Goal: Navigation & Orientation: Go to known website

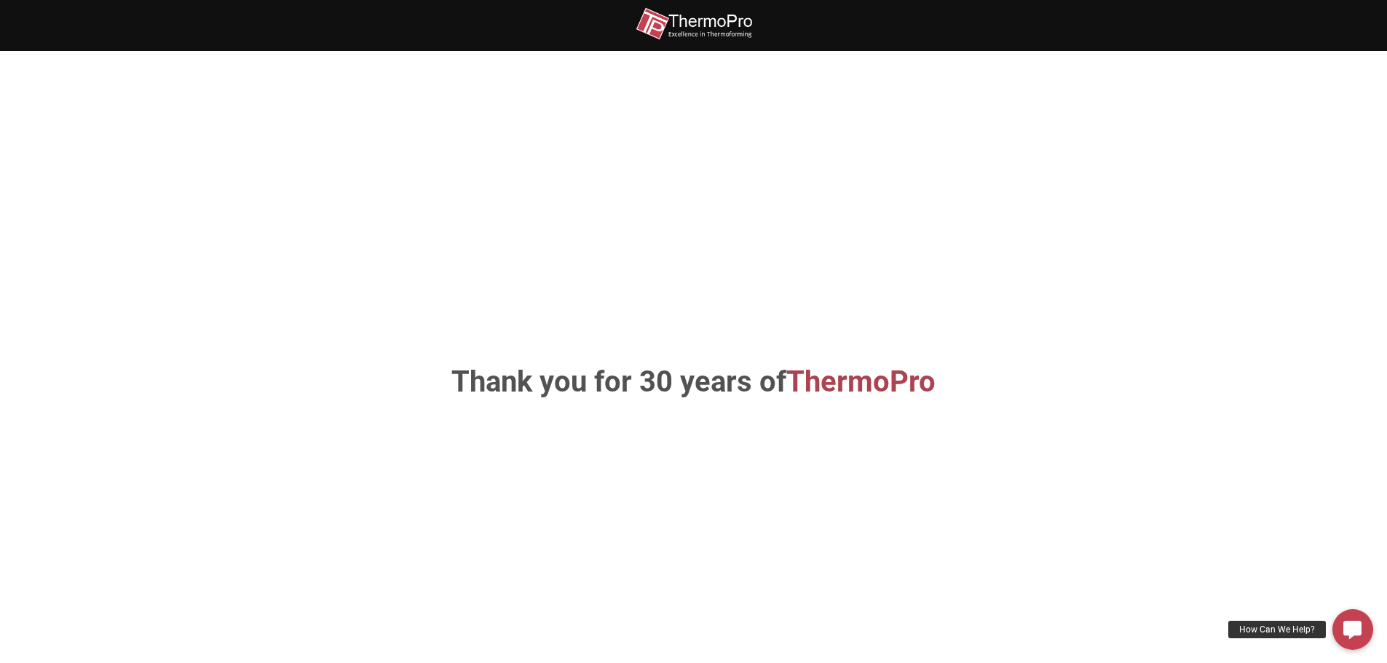
click at [622, 275] on div "Thank you for 30 years of ThermoPro" at bounding box center [694, 383] width 830 height 576
click at [918, 403] on div "Thank you for 30 years of ThermoPro" at bounding box center [694, 383] width 830 height 576
click at [869, 379] on span "ThermoPro" at bounding box center [860, 382] width 149 height 34
click at [699, 29] on img at bounding box center [694, 23] width 117 height 33
click at [1354, 630] on icon at bounding box center [1352, 629] width 18 height 18
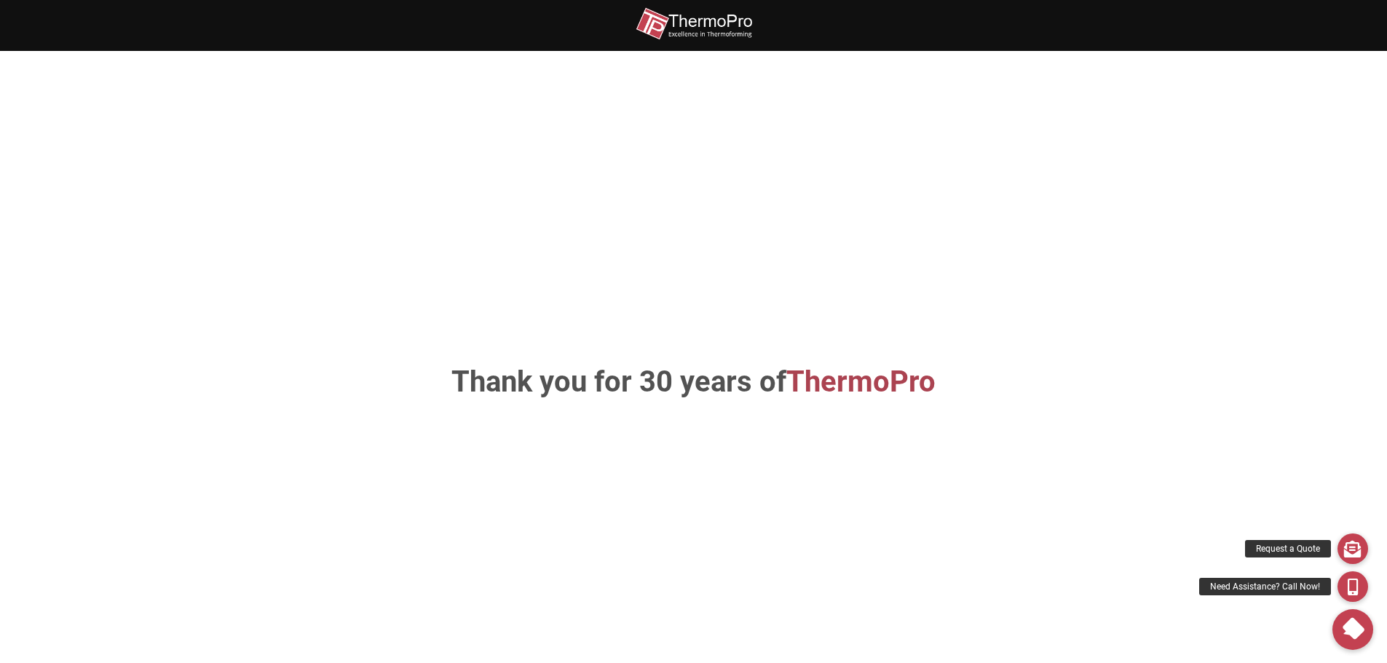
click at [989, 307] on div "Thank you for 30 years of ThermoPro" at bounding box center [694, 383] width 830 height 576
click at [717, 26] on img at bounding box center [694, 23] width 117 height 33
